Goal: Find specific page/section: Find specific page/section

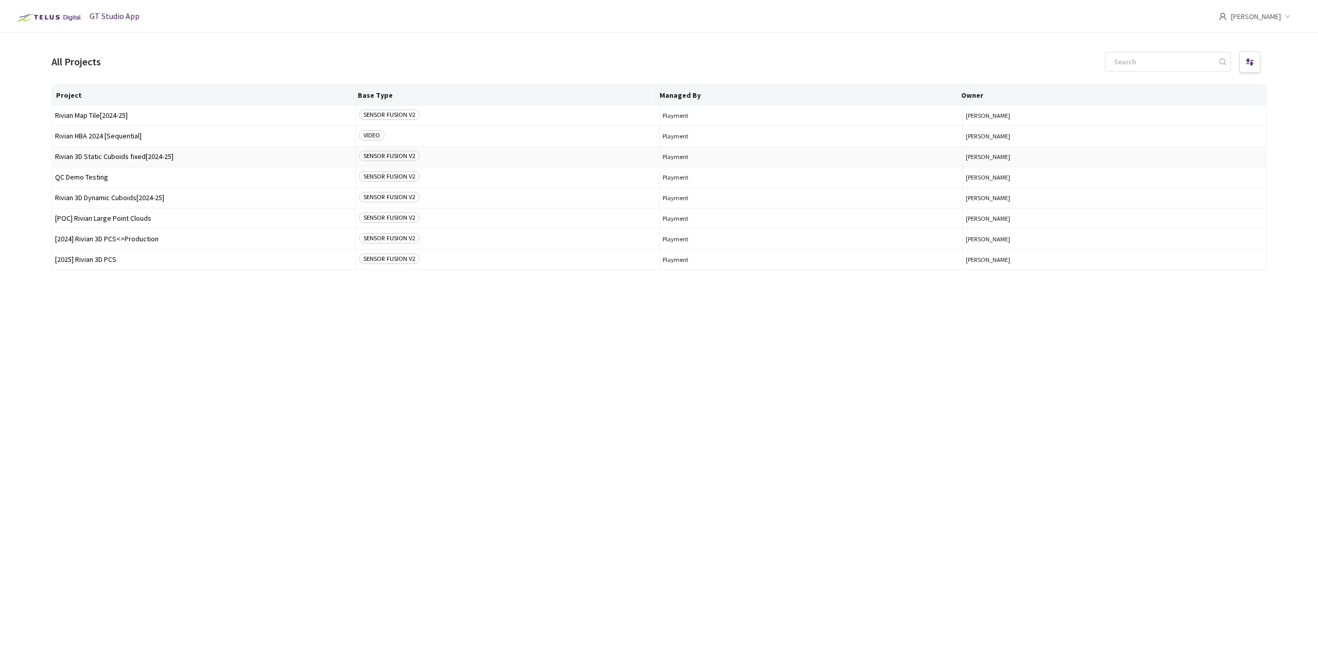
click at [215, 151] on td "Rivian 3D Static Cuboids fixed[2024-25]" at bounding box center [204, 157] width 304 height 21
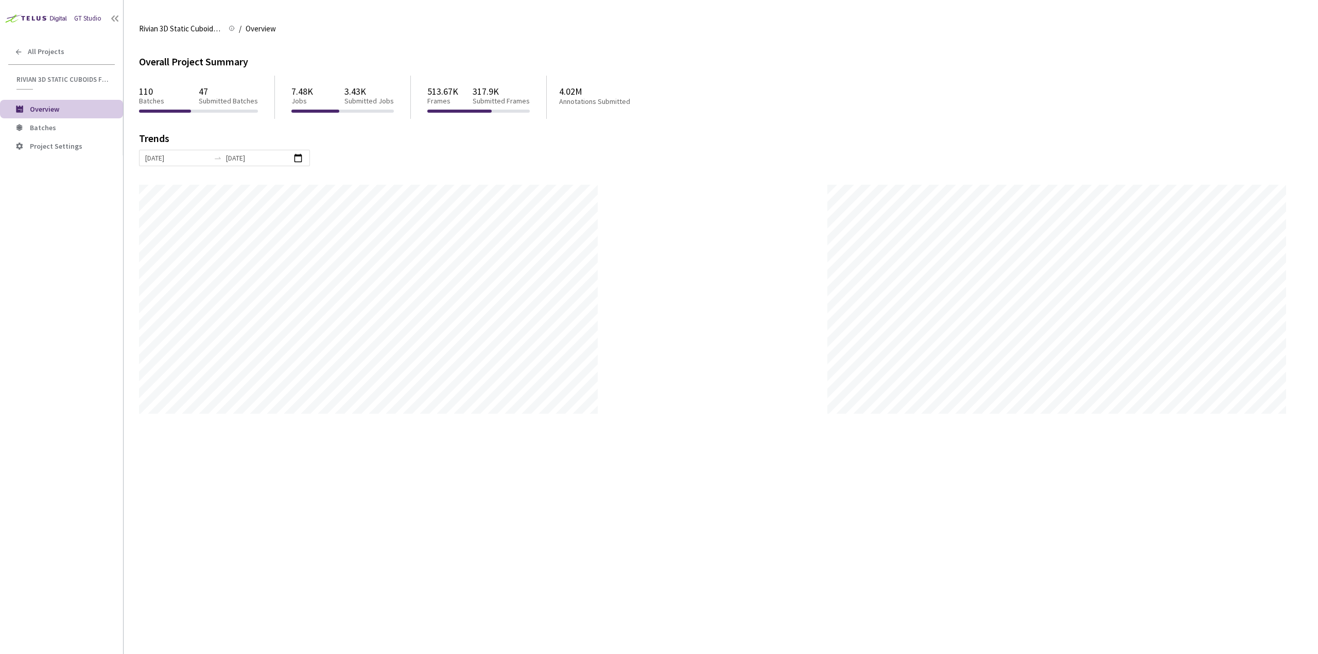
scroll to position [654, 1318]
click at [55, 127] on span "Batches" at bounding box center [72, 128] width 85 height 9
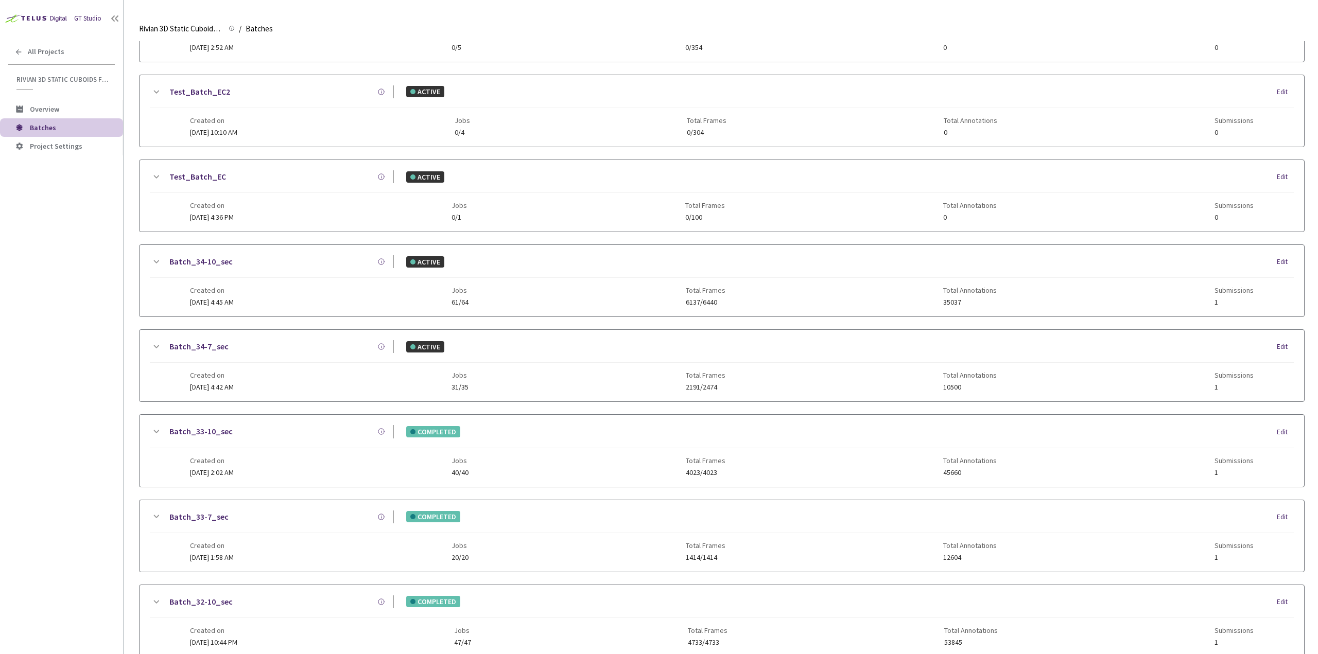
scroll to position [206, 0]
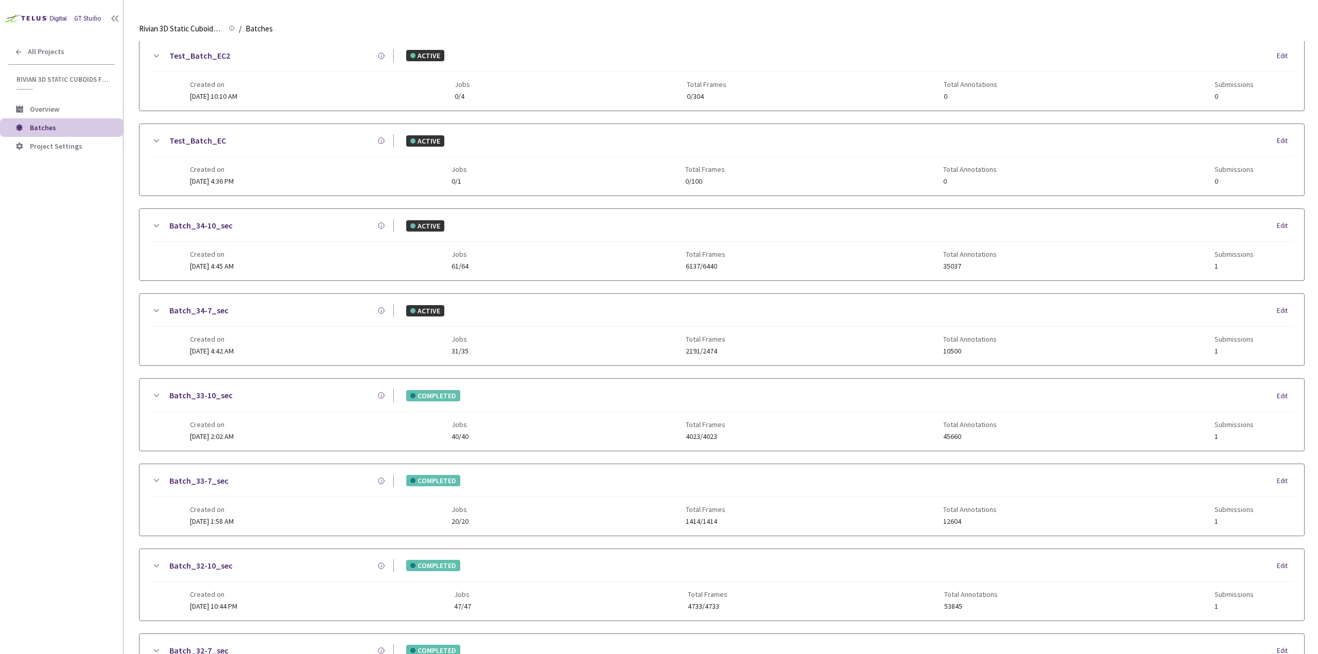
click at [331, 433] on div "Created on 12 Aug, 2025 at 2:02 AM Jobs 40/40 Total Frames 4023/4023 Total Anno…" at bounding box center [722, 426] width 1064 height 28
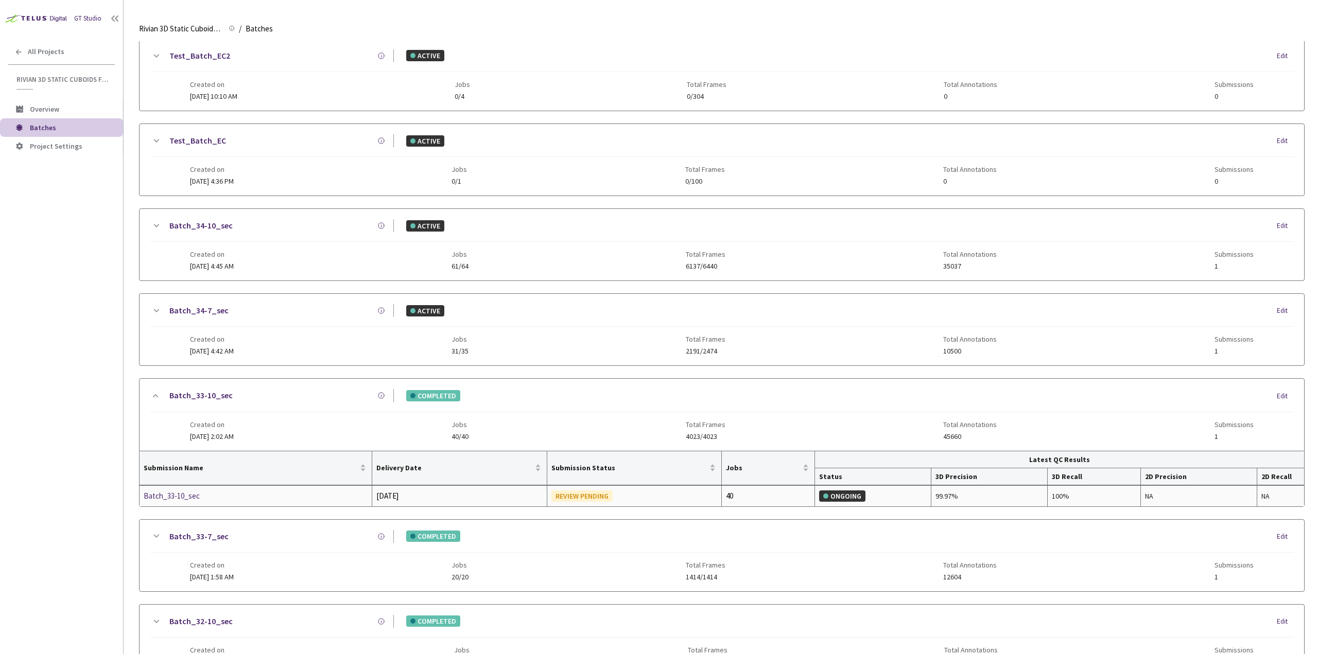
click at [201, 495] on div "Batch_33-10_sec" at bounding box center [198, 496] width 109 height 12
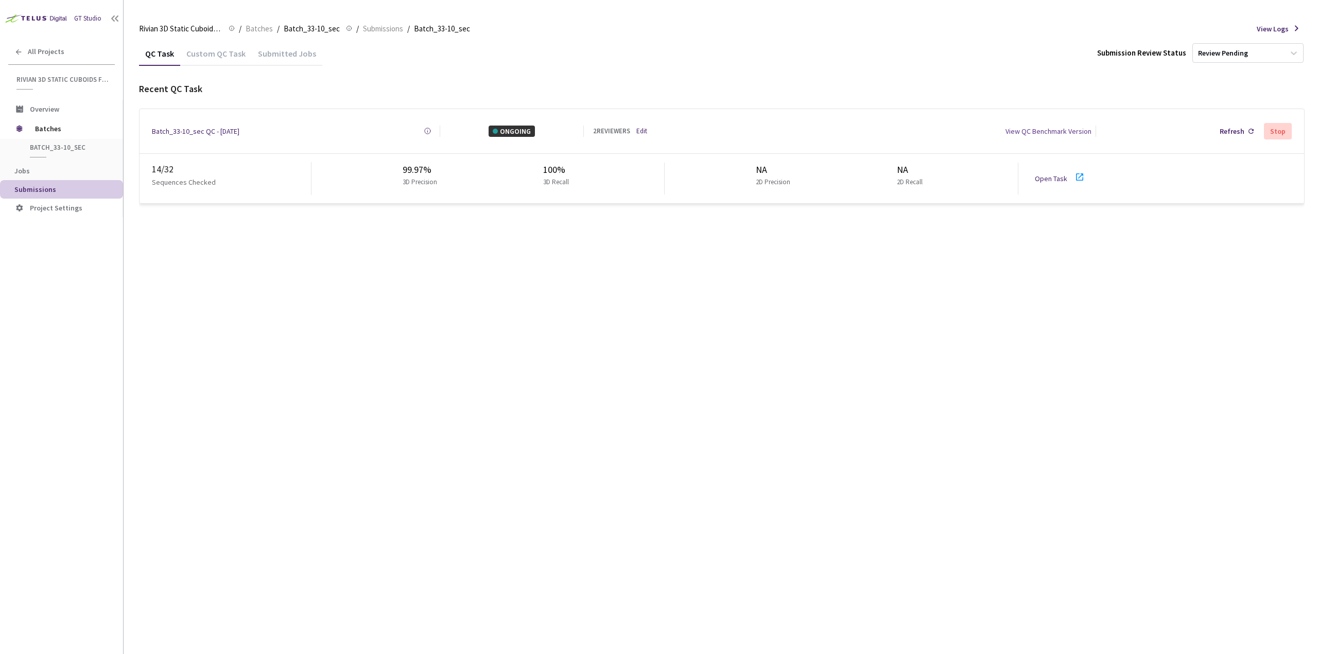
click at [1041, 174] on link "Open Task" at bounding box center [1051, 178] width 32 height 9
